Goal: Transaction & Acquisition: Purchase product/service

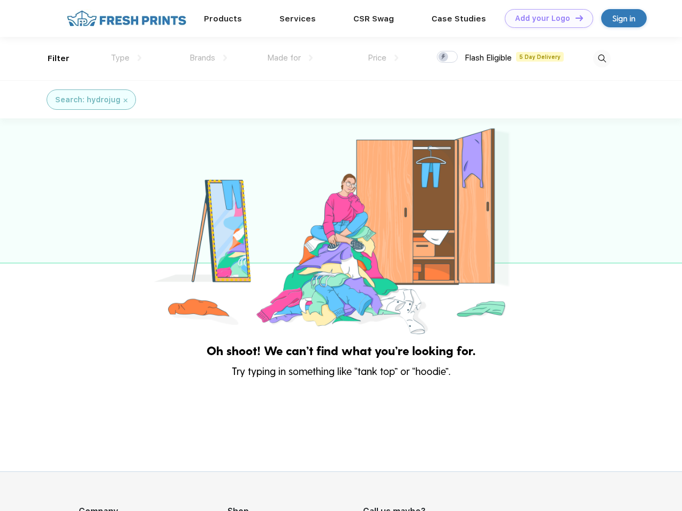
scroll to position [1, 0]
click at [545, 18] on link "Add your Logo Design Tool" at bounding box center [549, 18] width 88 height 19
click at [0, 0] on div "Design Tool" at bounding box center [0, 0] width 0 height 0
click at [575, 18] on link "Add your Logo Design Tool" at bounding box center [549, 18] width 88 height 19
click at [51, 58] on div "Filter" at bounding box center [59, 58] width 22 height 12
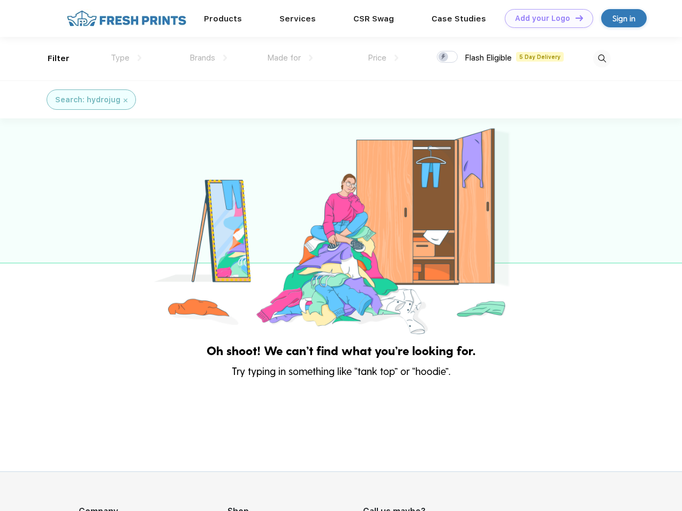
click at [126, 58] on span "Type" at bounding box center [120, 58] width 19 height 10
click at [208, 58] on span "Brands" at bounding box center [203, 58] width 26 height 10
click at [290, 58] on span "Made for" at bounding box center [284, 58] width 34 height 10
click at [383, 58] on span "Price" at bounding box center [377, 58] width 19 height 10
click at [448, 57] on div at bounding box center [447, 57] width 21 height 12
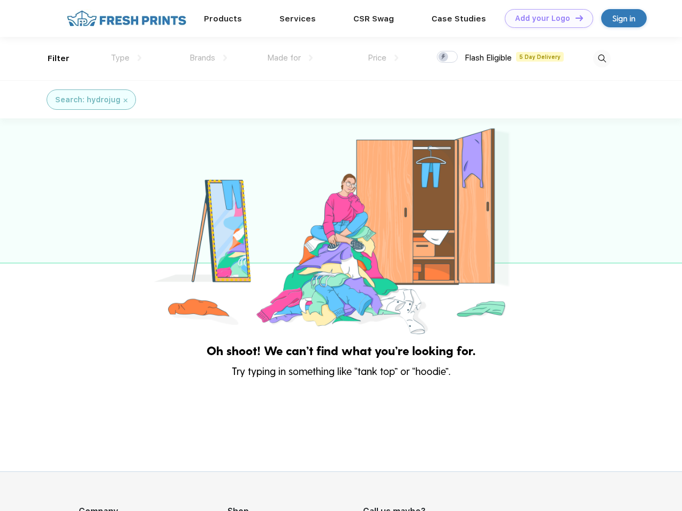
click at [444, 57] on input "checkbox" at bounding box center [440, 53] width 7 height 7
click at [602, 58] on img at bounding box center [602, 59] width 18 height 18
